Goal: Task Accomplishment & Management: Use online tool/utility

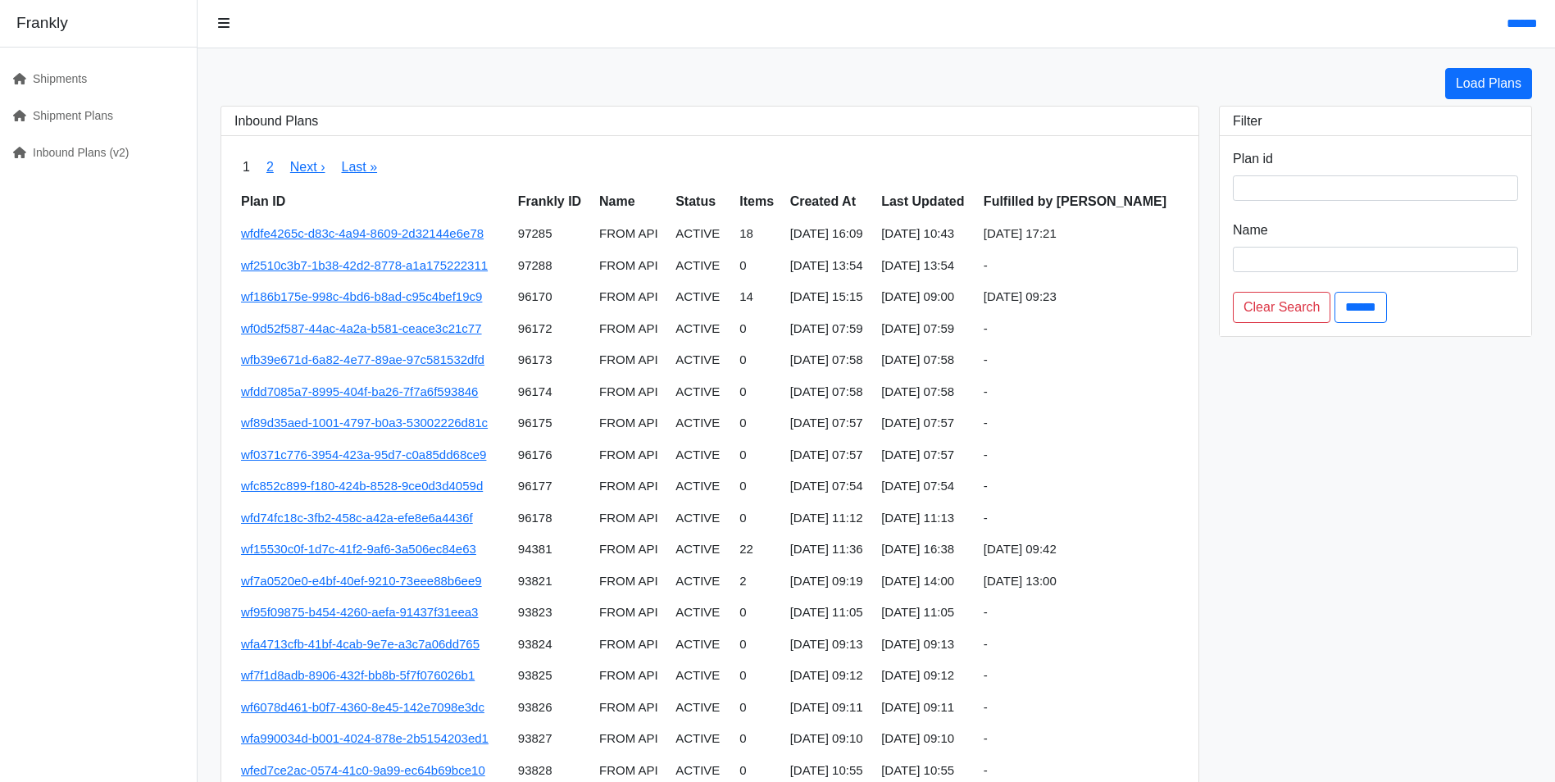
click at [1136, 52] on div "****** Load Plans Inbound Plans 1 2 Next › Last » Plan ID Frankly ID Name Statu…" at bounding box center [876, 537] width 1357 height 1074
click at [1145, 75] on div "Load Plans" at bounding box center [876, 83] width 1331 height 31
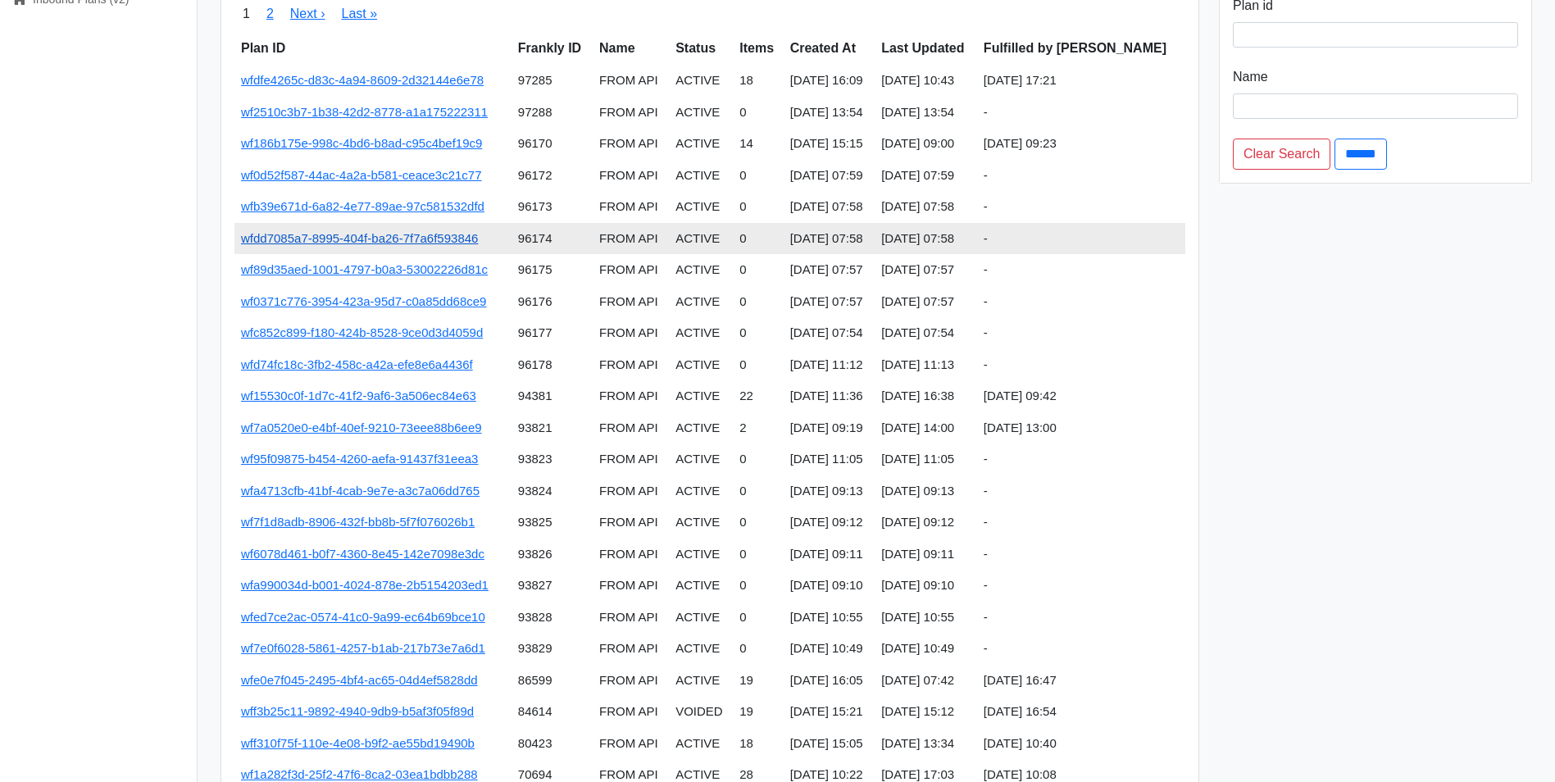
scroll to position [164, 0]
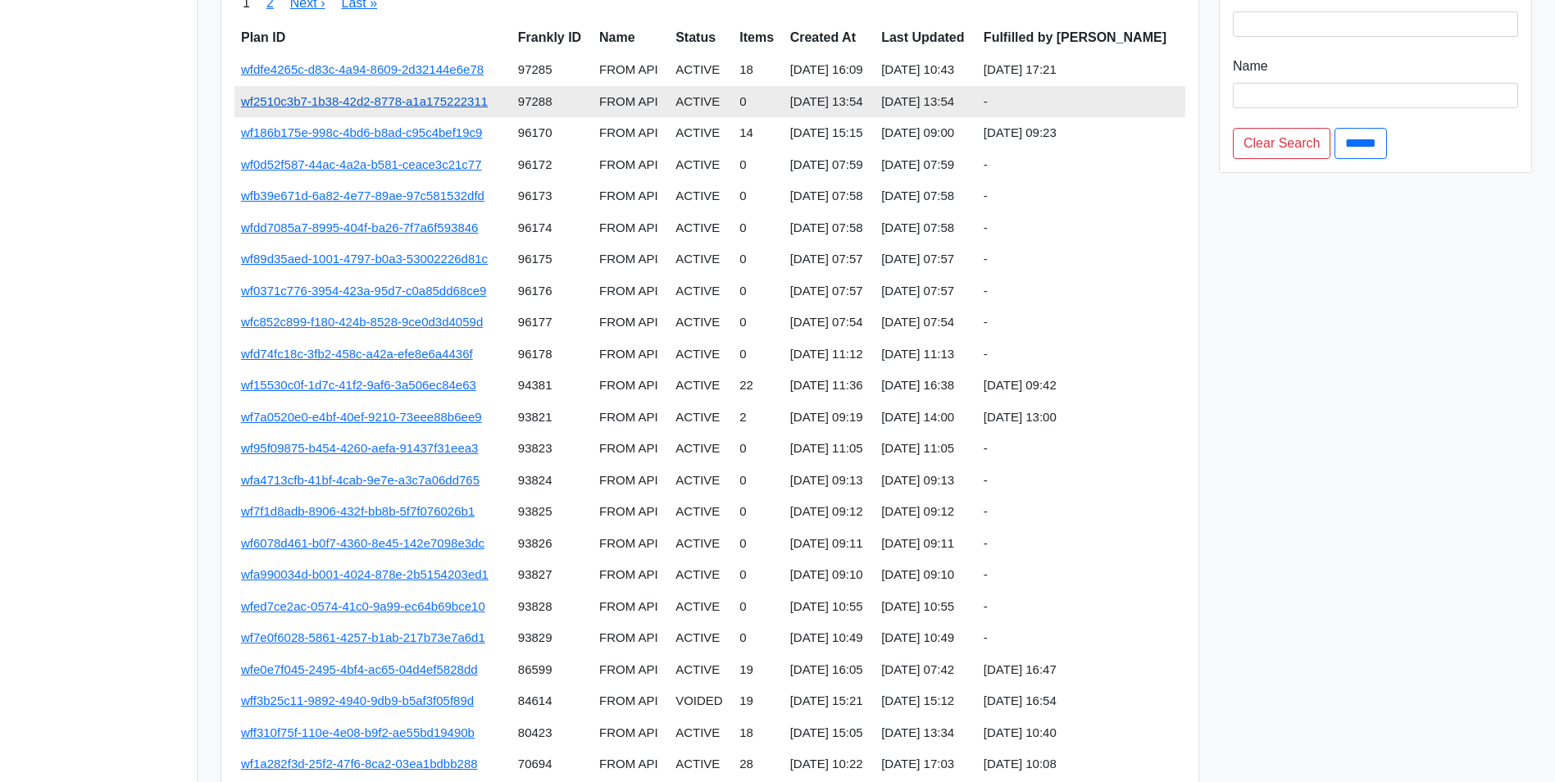
click at [383, 98] on link "wf2510c3b7-1b38-42d2-8778-a1a175222311" at bounding box center [364, 101] width 247 height 14
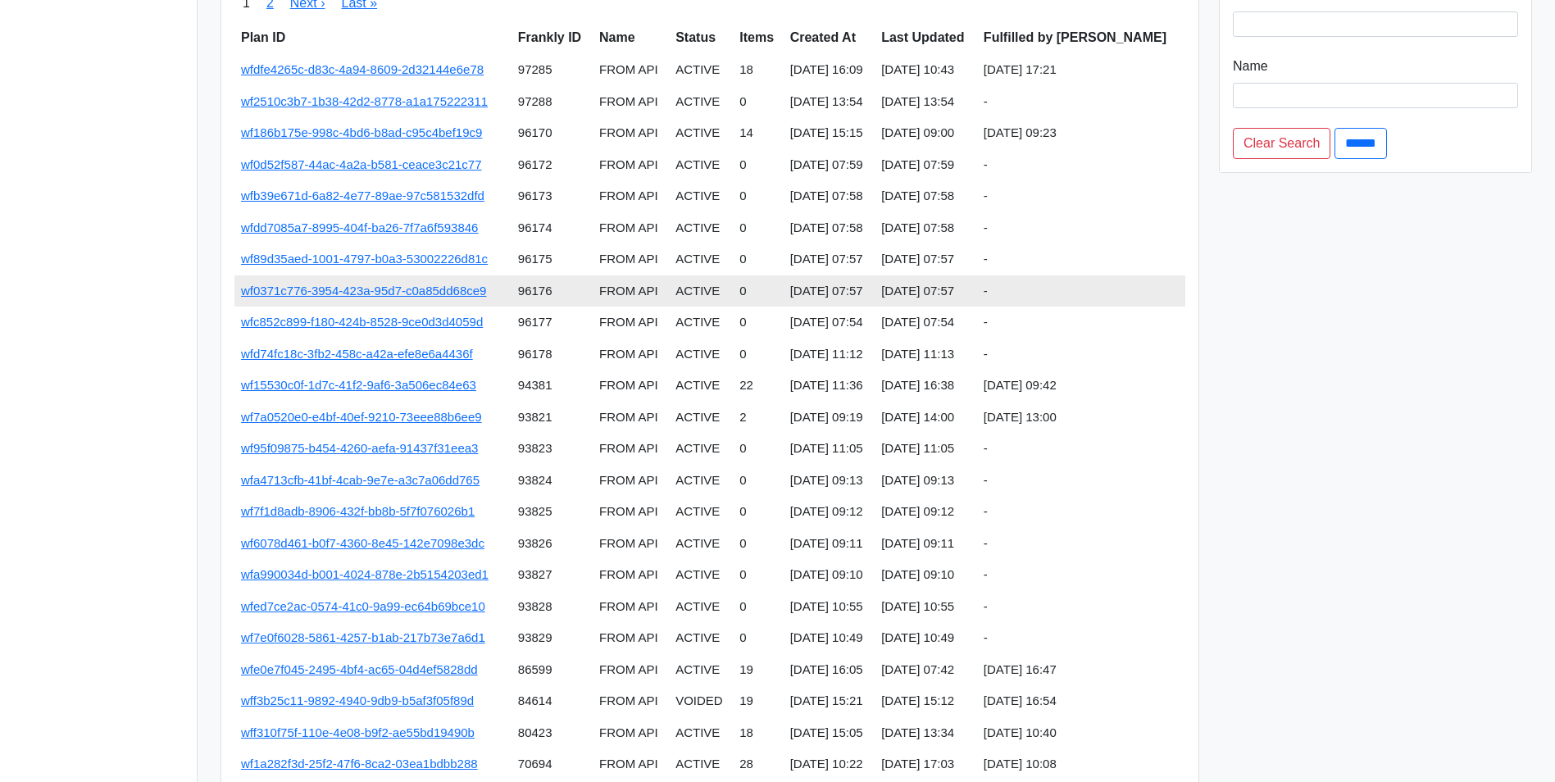
scroll to position [0, 0]
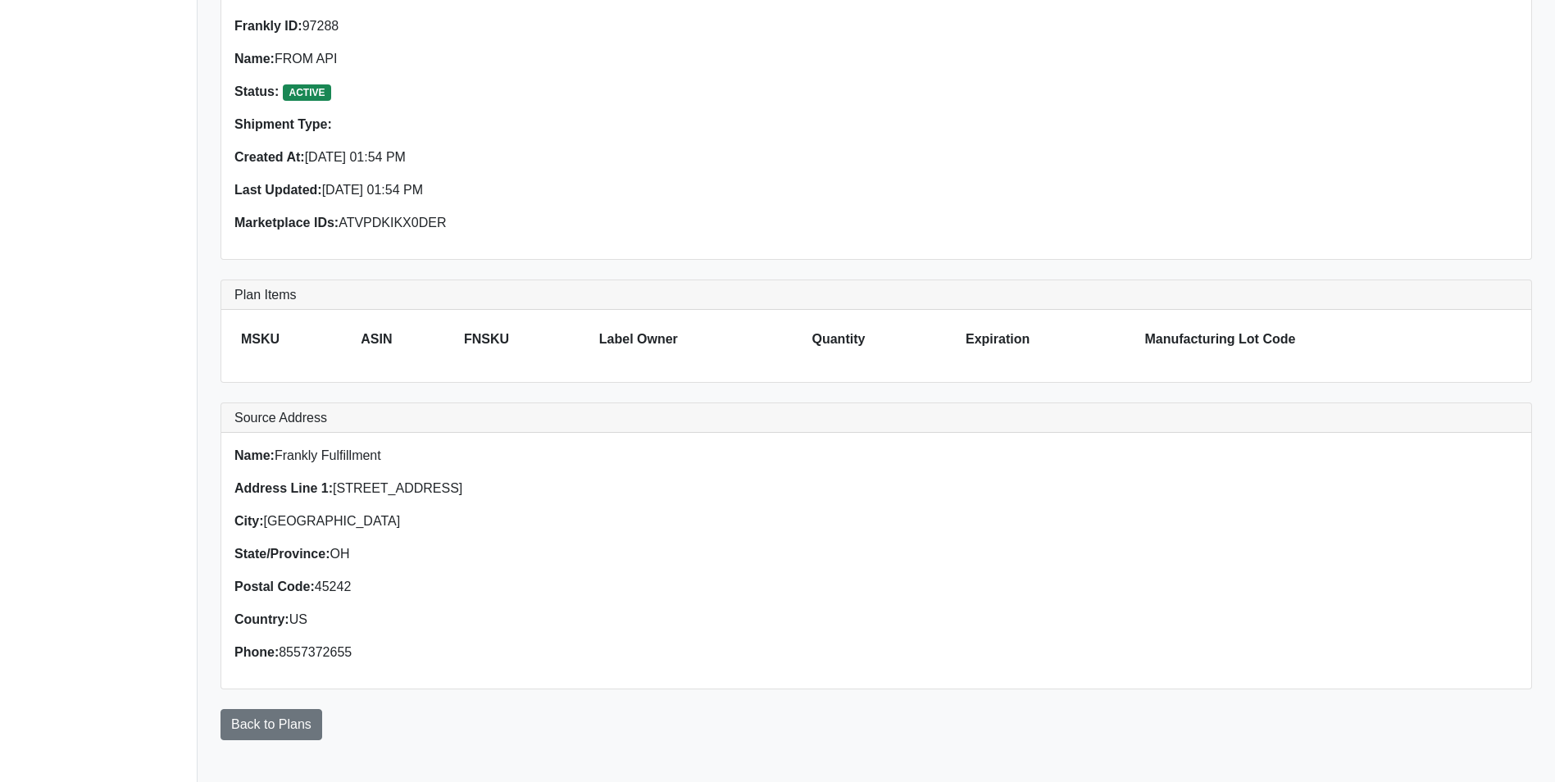
scroll to position [174, 0]
